Goal: Transaction & Acquisition: Download file/media

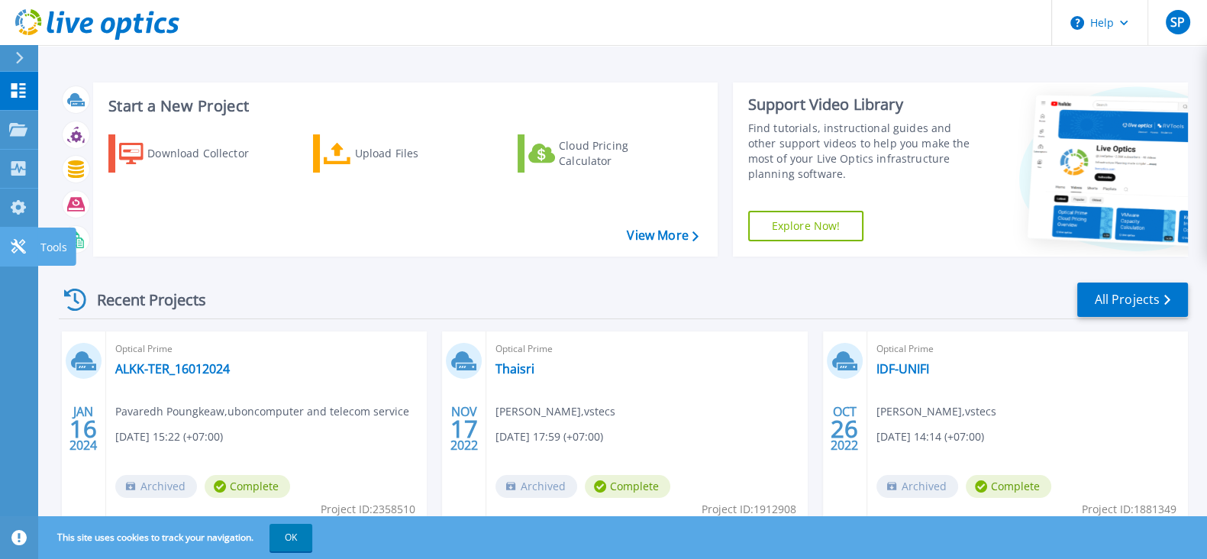
click at [15, 251] on icon at bounding box center [18, 246] width 15 height 15
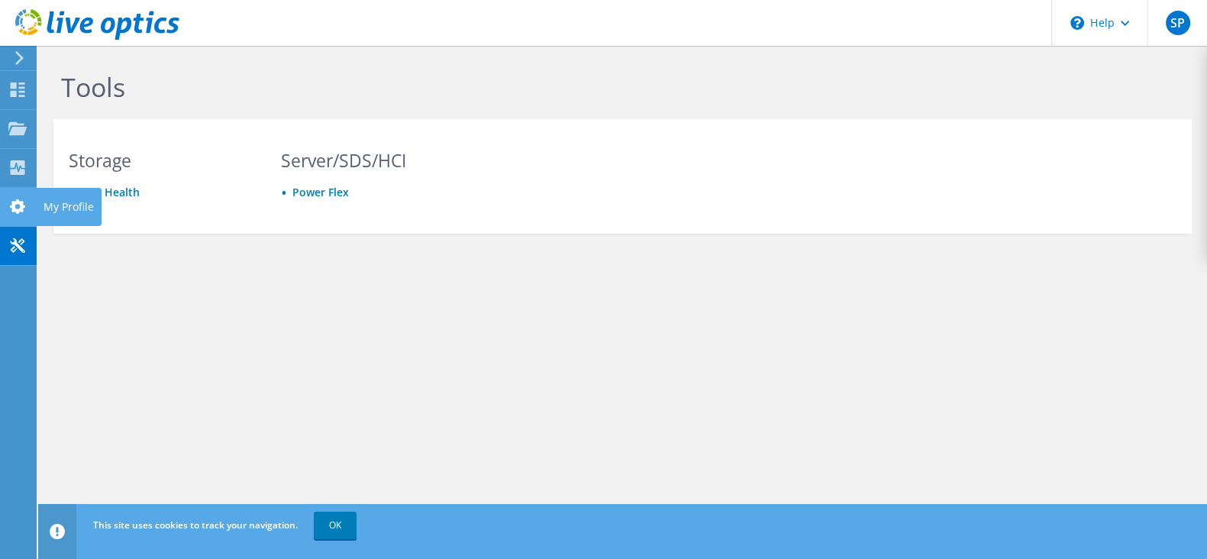
click at [15, 199] on icon at bounding box center [17, 206] width 18 height 15
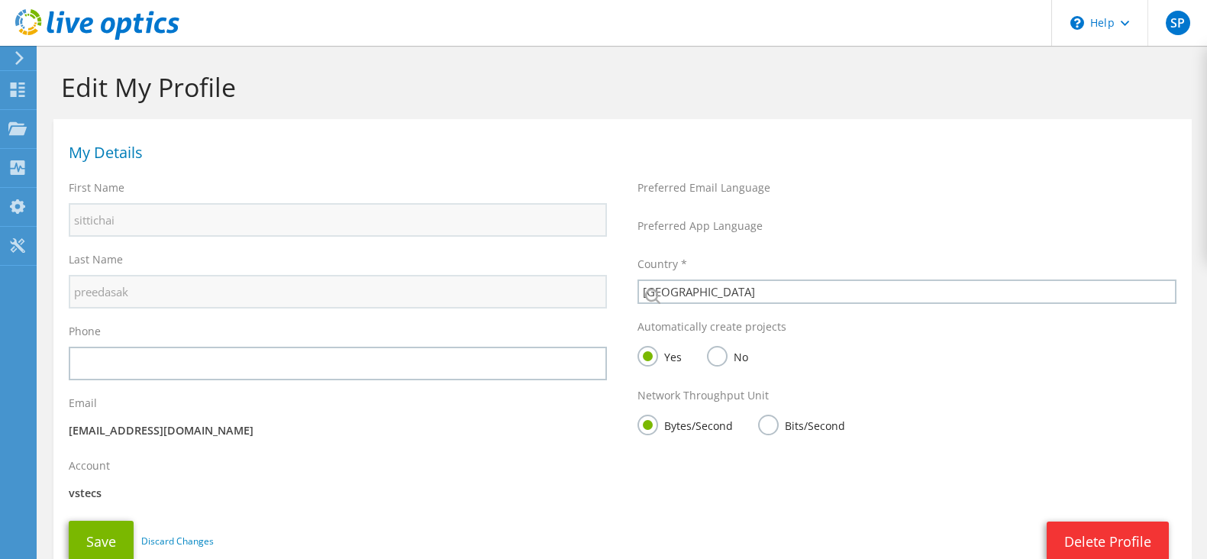
select select "210"
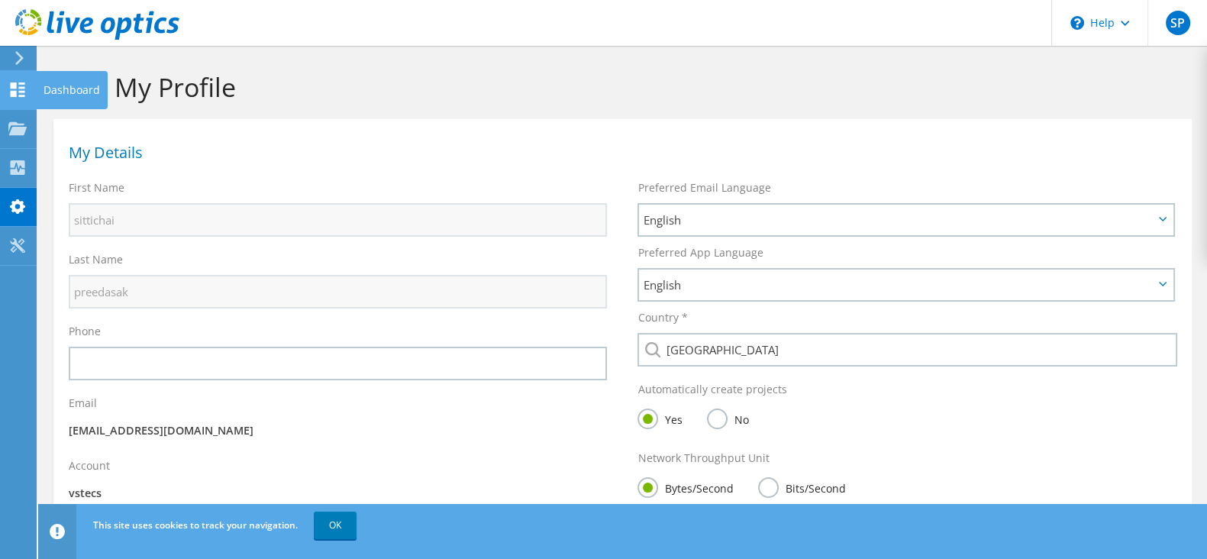
click at [14, 86] on use at bounding box center [18, 89] width 15 height 15
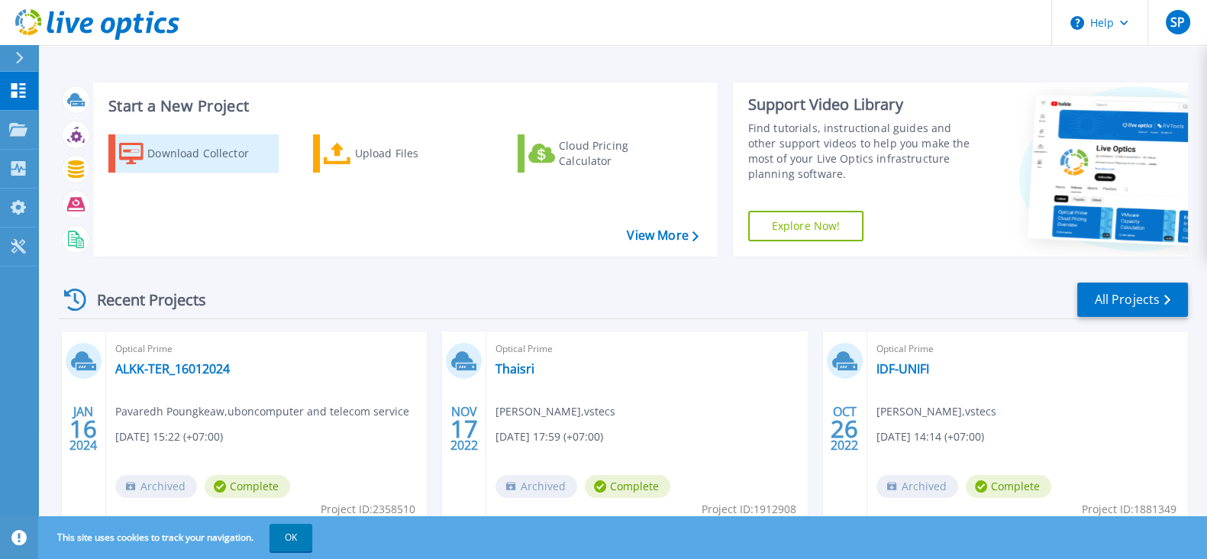
click at [199, 157] on div "Download Collector" at bounding box center [208, 153] width 122 height 31
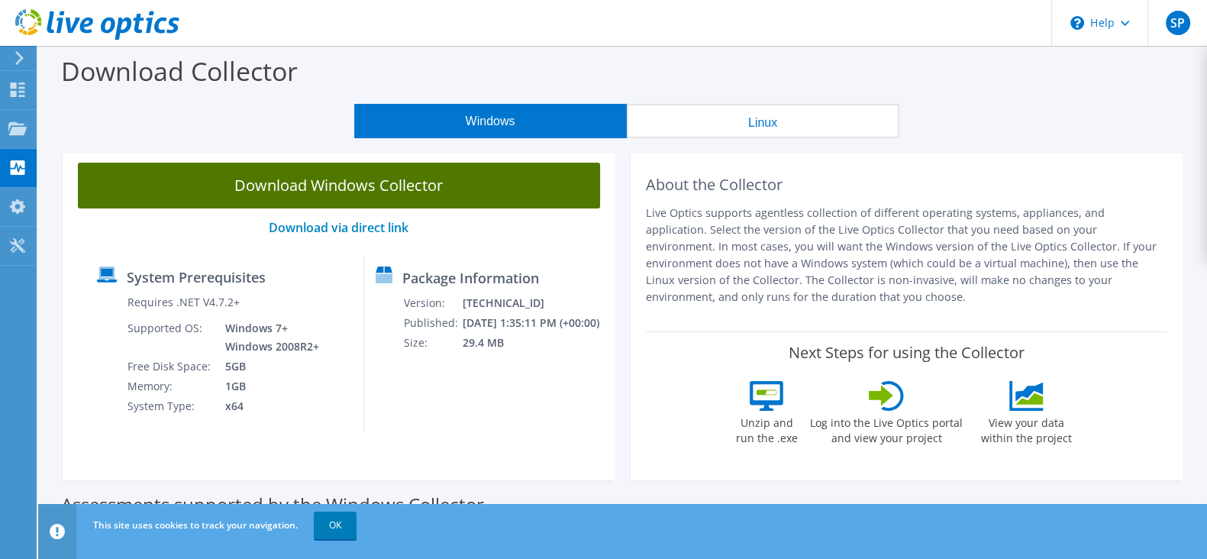
click at [365, 188] on link "Download Windows Collector" at bounding box center [339, 186] width 522 height 46
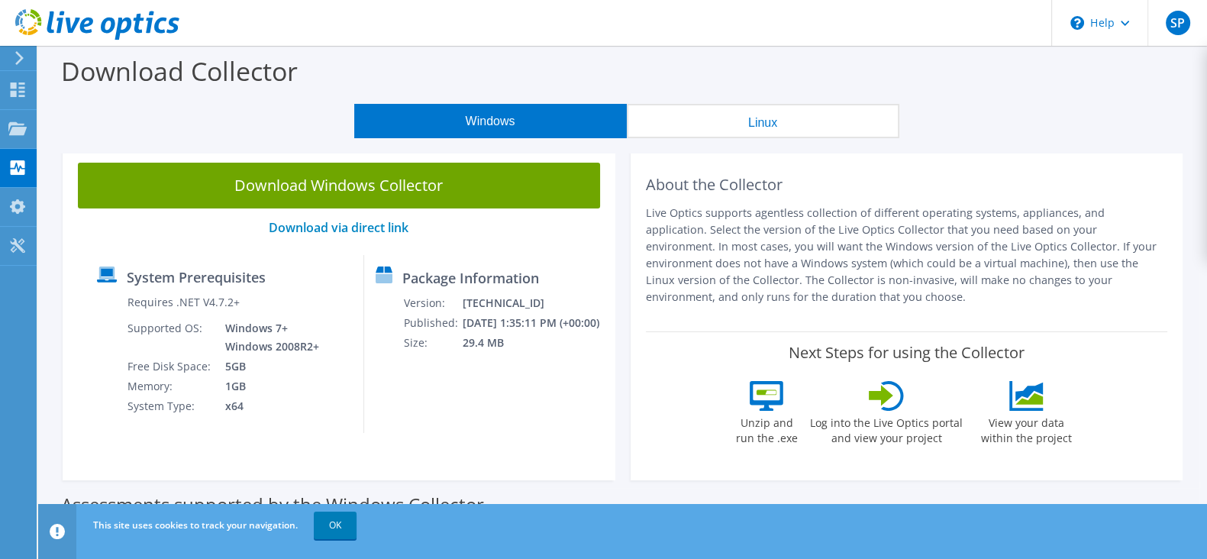
click at [1049, 160] on div "About the Collector Live Optics supports agentless collection of different oper…" at bounding box center [907, 313] width 553 height 333
click at [351, 530] on link "OK" at bounding box center [335, 525] width 43 height 27
